Goal: Task Accomplishment & Management: Manage account settings

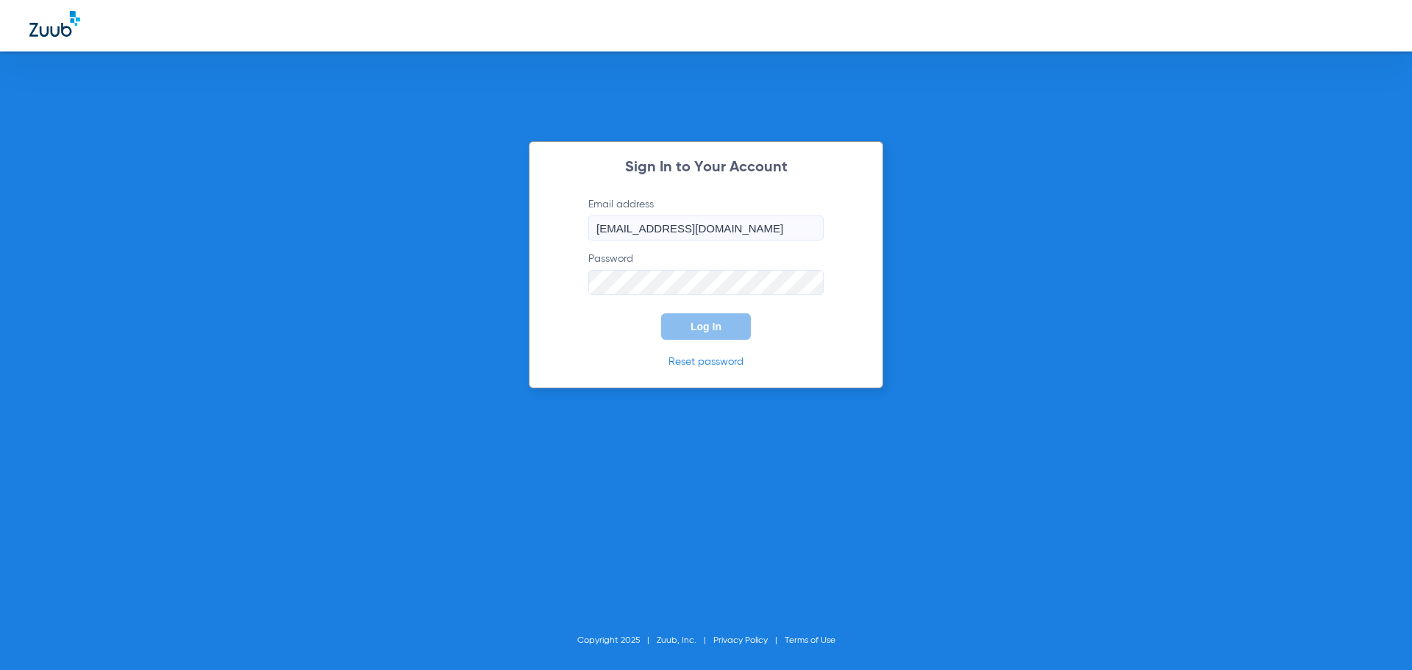
click at [718, 228] on input "[EMAIL_ADDRESS][DOMAIN_NAME]" at bounding box center [705, 227] width 235 height 25
type input "f"
type input "[EMAIL_ADDRESS][DOMAIN_NAME]"
click at [590, 329] on form "Email address [EMAIL_ADDRESS][DOMAIN_NAME] Password Required Log In" at bounding box center [705, 268] width 279 height 143
click at [772, 225] on input "[EMAIL_ADDRESS][DOMAIN_NAME]" at bounding box center [705, 227] width 235 height 25
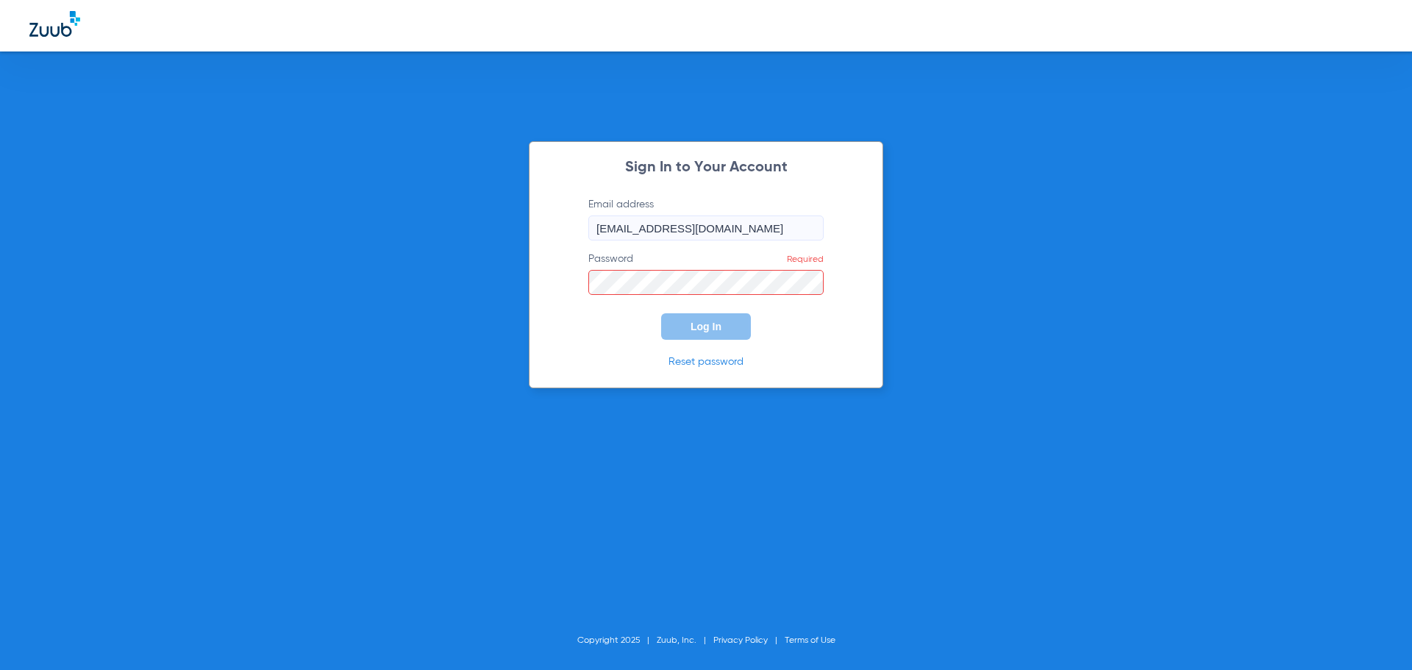
click at [714, 364] on link "Reset password" at bounding box center [705, 362] width 75 height 10
click at [623, 337] on form "Email address [EMAIL_ADDRESS][DOMAIN_NAME] Password Log In" at bounding box center [705, 268] width 279 height 143
click at [701, 325] on span "Log In" at bounding box center [705, 327] width 31 height 12
